Goal: Entertainment & Leisure: Consume media (video, audio)

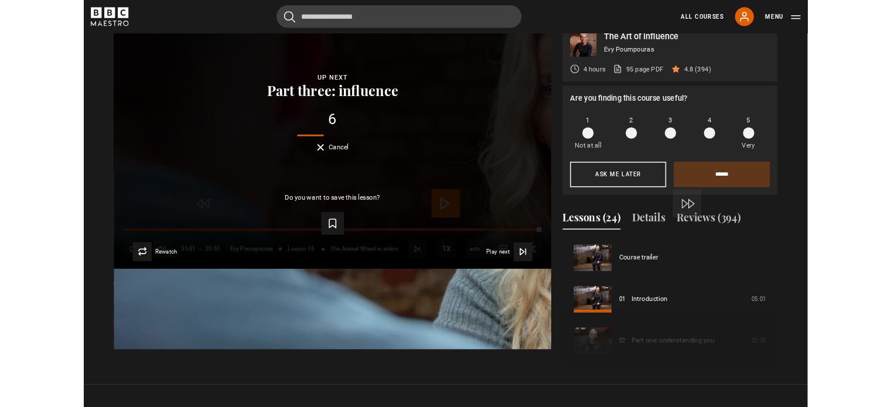
scroll to position [722, 0]
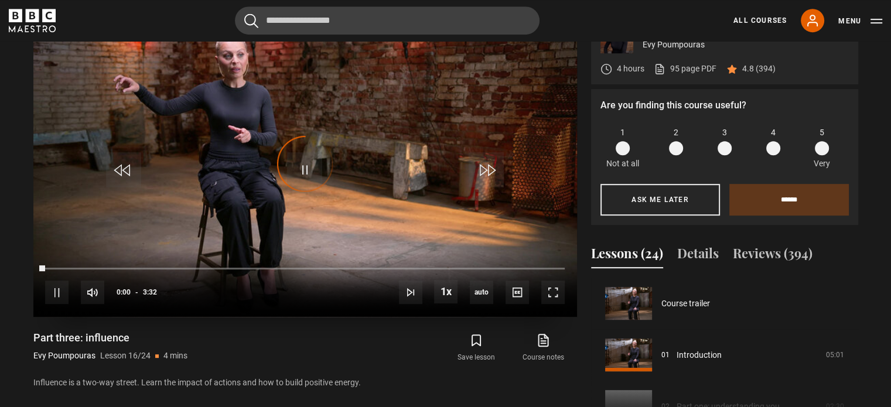
scroll to position [773, 0]
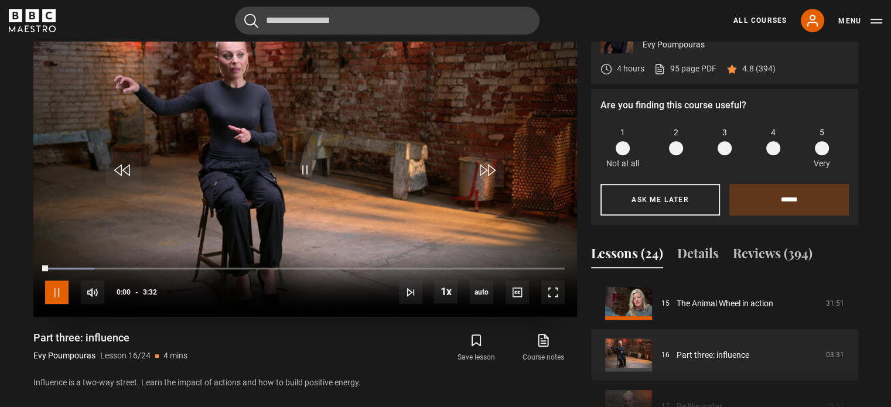
click at [56, 287] on span "Video Player" at bounding box center [56, 292] width 23 height 23
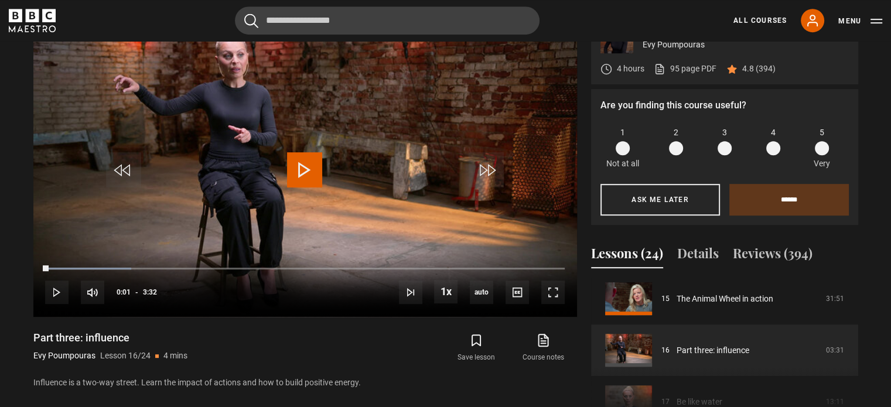
scroll to position [837, 0]
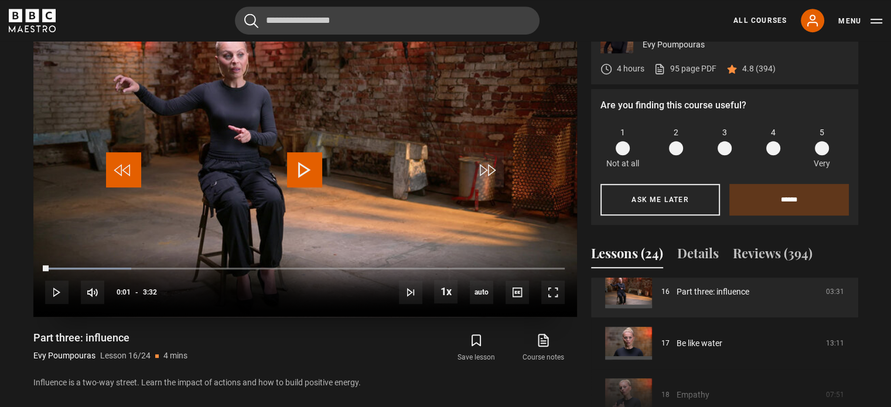
click at [122, 166] on span "Video Player" at bounding box center [123, 169] width 35 height 35
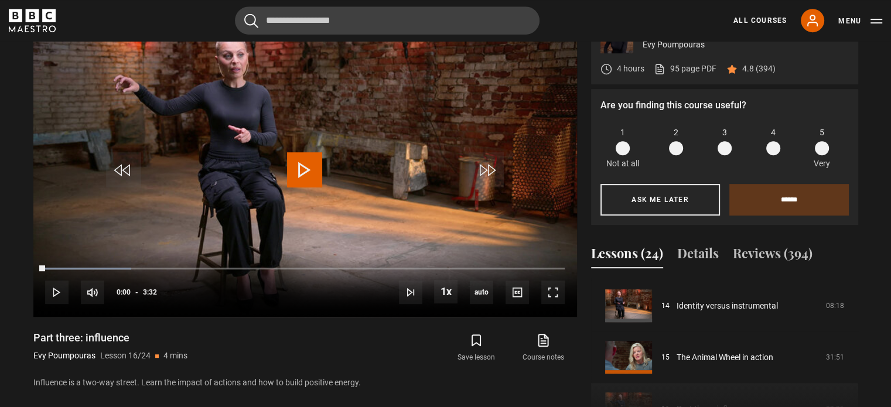
scroll to position [778, 0]
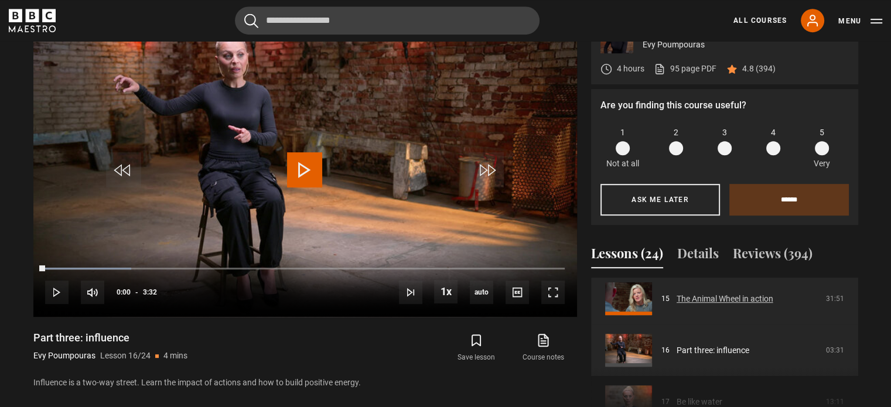
click at [742, 293] on link "The Animal Wheel in action" at bounding box center [725, 299] width 97 height 12
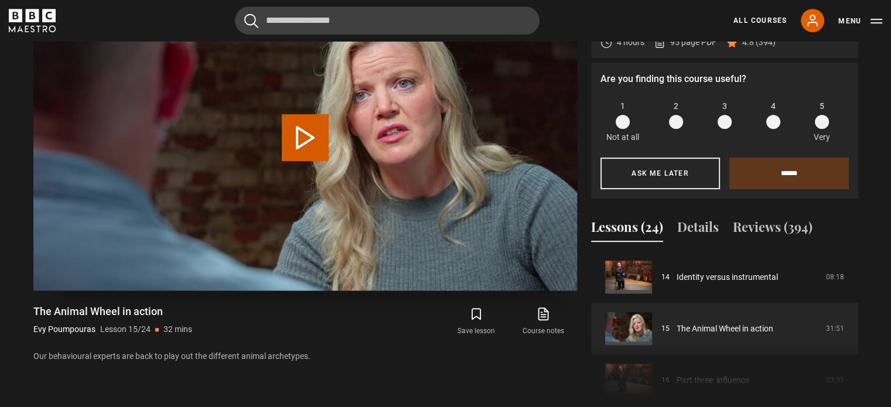
scroll to position [666, 0]
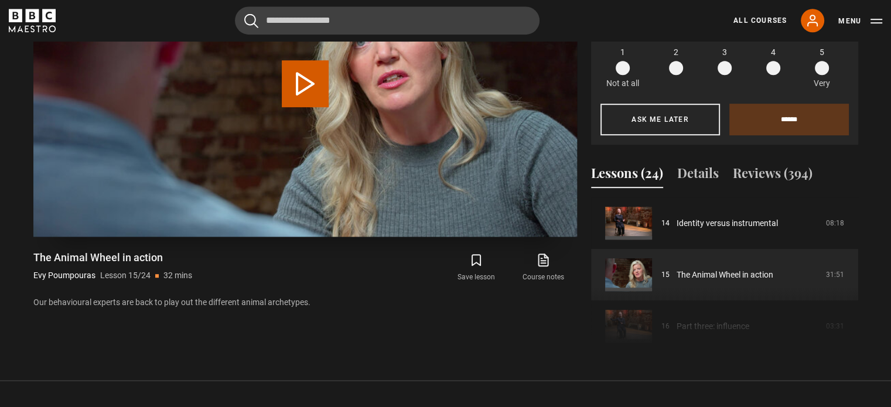
click at [378, 214] on video "Video Player" at bounding box center [305, 84] width 544 height 306
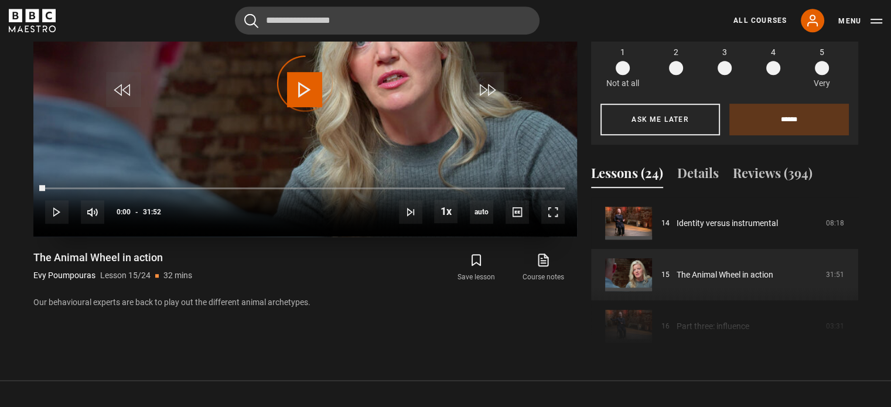
drag, startPoint x: 43, startPoint y: 182, endPoint x: 494, endPoint y: 182, distance: 451.1
click at [494, 182] on div "10s Skip Back 10 seconds Play 10s Skip Forward 10 seconds Loaded : 0.00% 23:55 …" at bounding box center [305, 204] width 544 height 65
drag, startPoint x: 493, startPoint y: 182, endPoint x: 509, endPoint y: 183, distance: 15.9
click at [509, 183] on div "10s Skip Back 10 seconds Play 10s Skip Forward 10 seconds Loaded : 0.00% 27:39 …" at bounding box center [305, 204] width 544 height 65
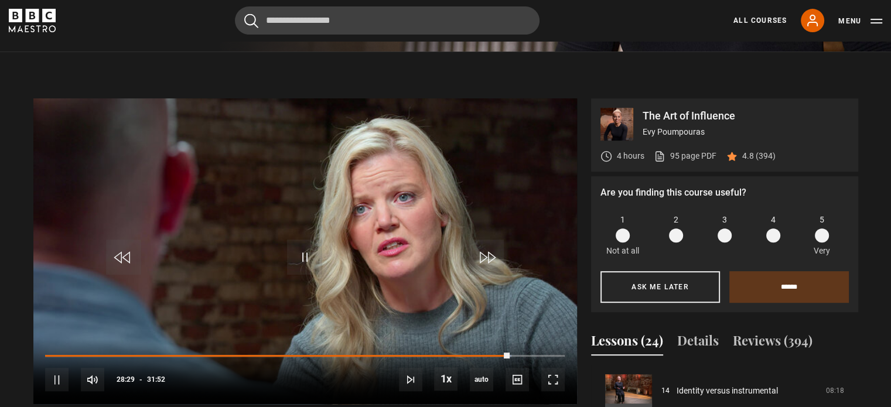
scroll to position [490, 0]
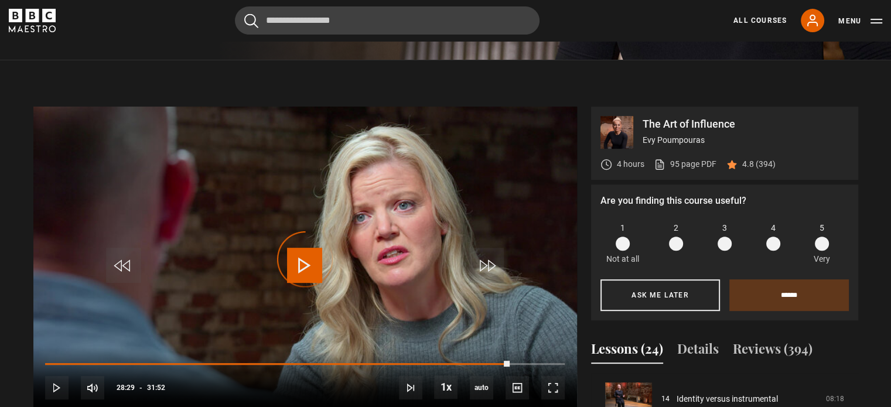
drag, startPoint x: 509, startPoint y: 363, endPoint x: 534, endPoint y: 357, distance: 25.2
click at [534, 357] on div "10s Skip Back 10 seconds Play 10s Skip Forward 10 seconds Loaded : 0.00% 28:39 …" at bounding box center [305, 379] width 544 height 65
click at [555, 391] on span "Video Player" at bounding box center [552, 387] width 23 height 23
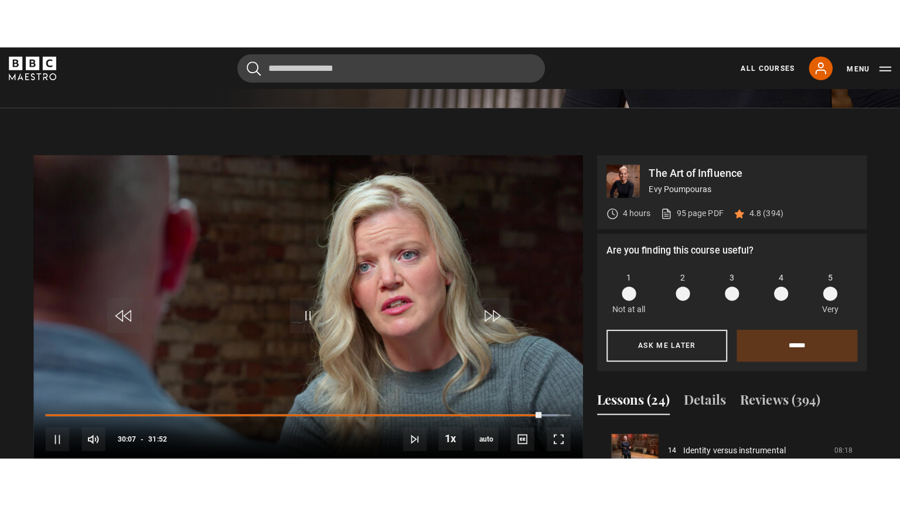
scroll to position [494, 0]
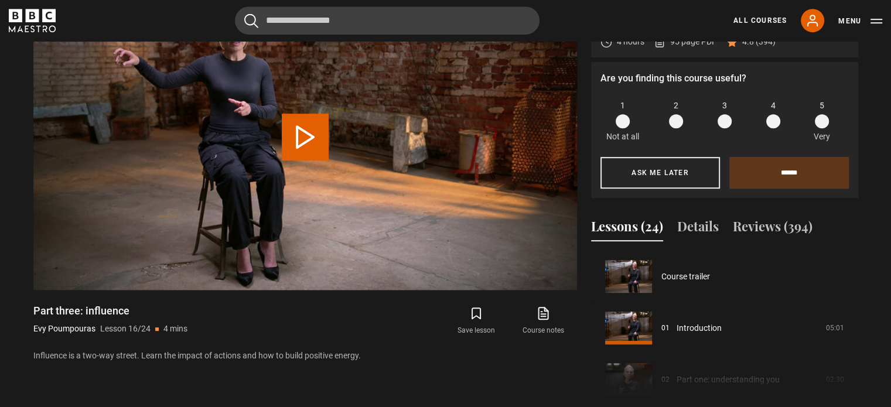
scroll to position [773, 0]
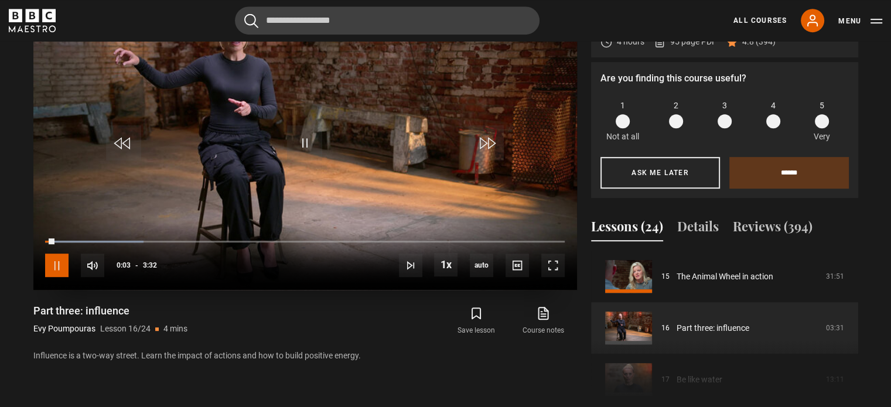
click at [58, 261] on span "Video Player" at bounding box center [56, 265] width 23 height 23
